Goal: Navigation & Orientation: Find specific page/section

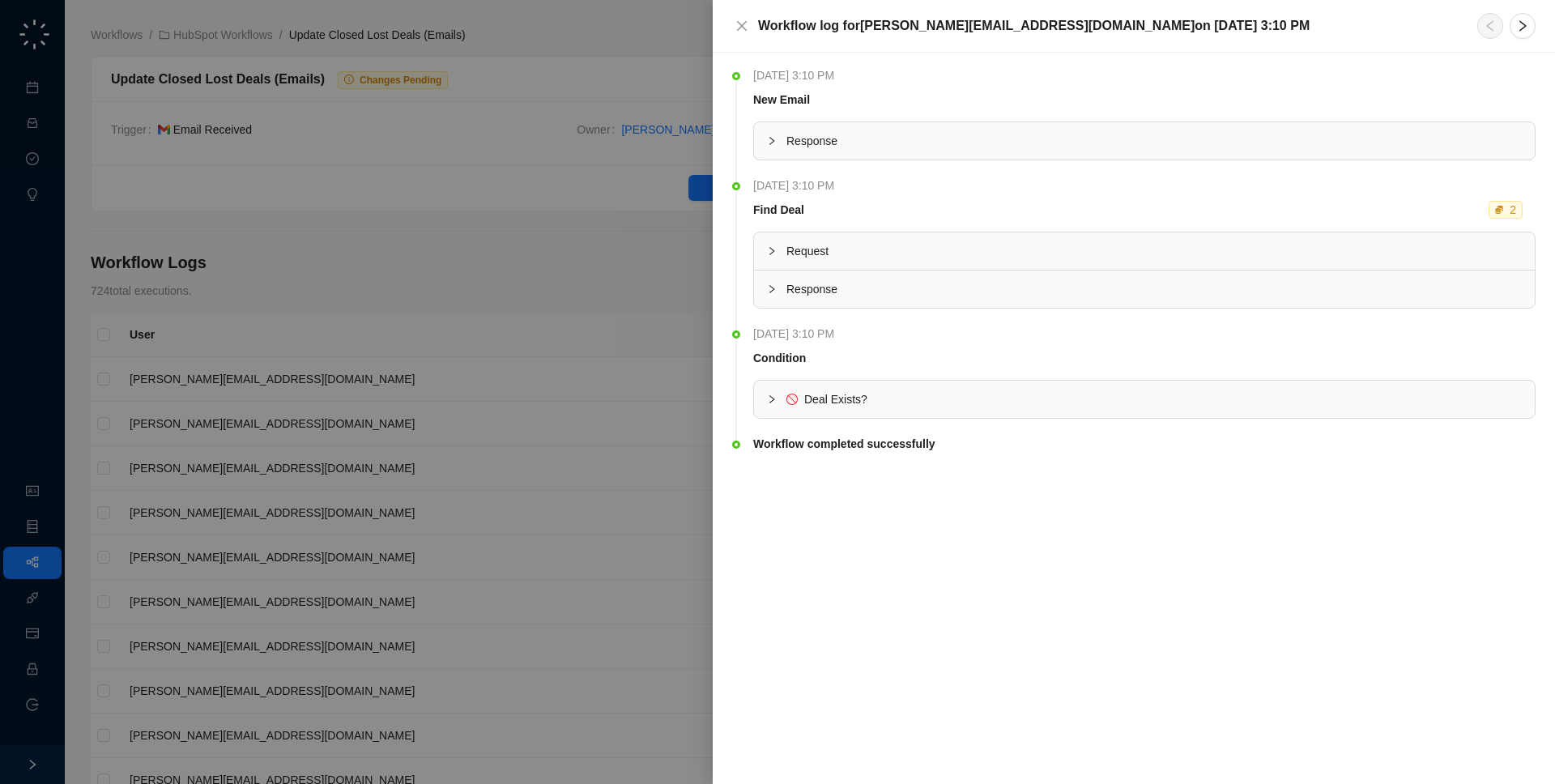
click at [267, 354] on div at bounding box center [778, 392] width 1555 height 784
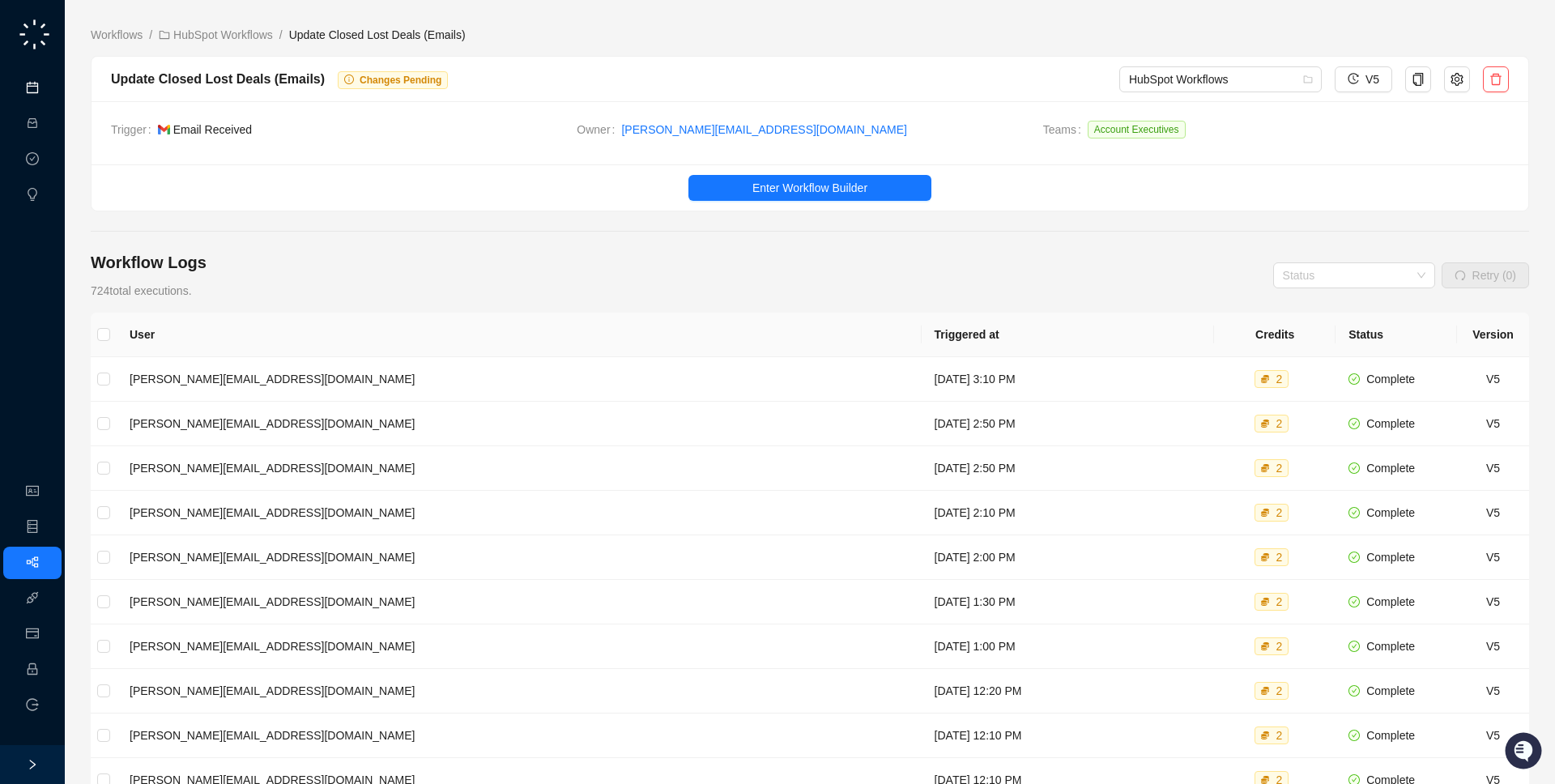
click at [47, 91] on link "Meetings & Calls" at bounding box center [89, 89] width 85 height 13
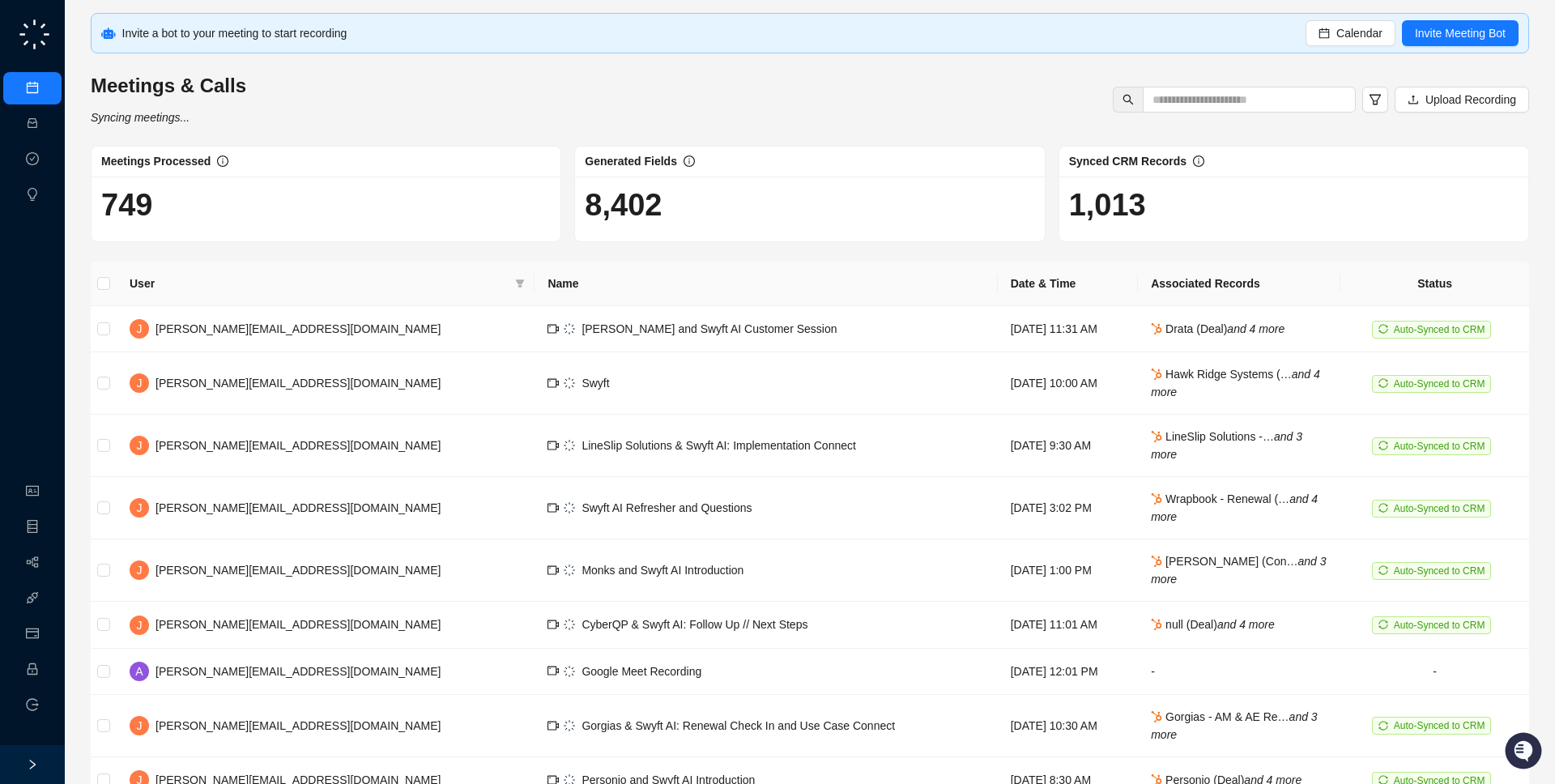
click at [747, 242] on div "Invite a bot to your meeting to start recording Calendar Invite Meeting Bot Mee…" at bounding box center [810, 457] width 1438 height 888
click at [47, 560] on link "Workflows" at bounding box center [73, 563] width 52 height 13
